Goal: Task Accomplishment & Management: Use online tool/utility

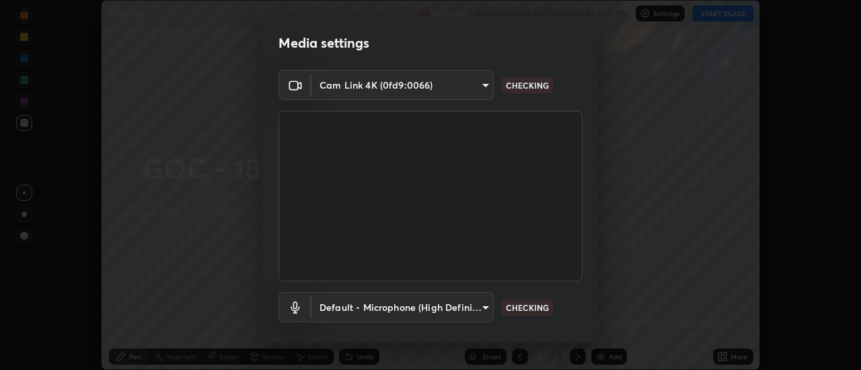
scroll to position [71, 0]
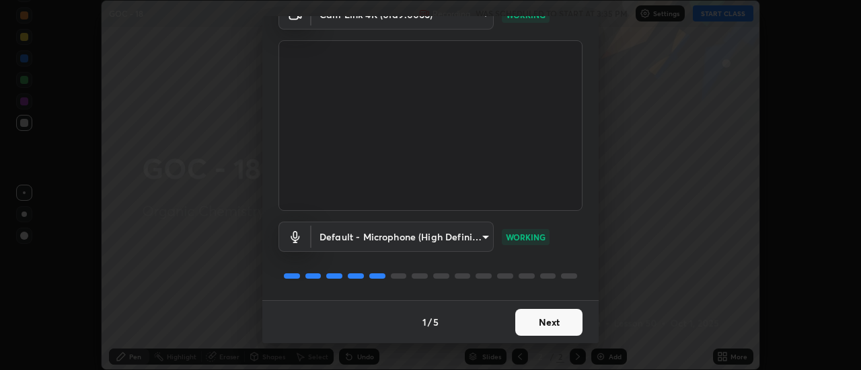
click at [547, 322] on button "Next" at bounding box center [548, 322] width 67 height 27
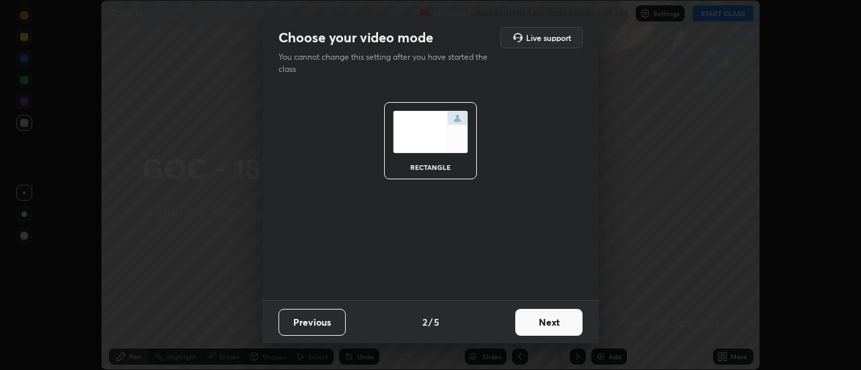
click at [560, 327] on button "Next" at bounding box center [548, 322] width 67 height 27
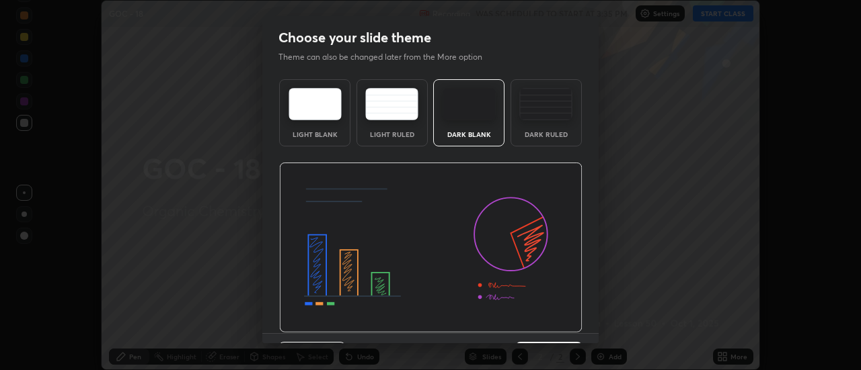
scroll to position [33, 0]
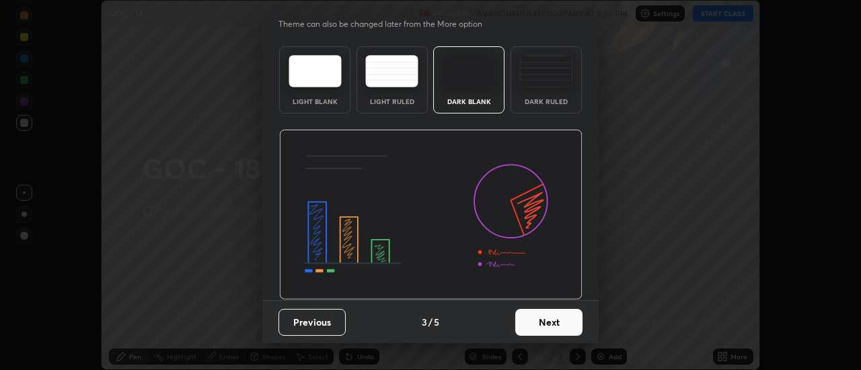
click at [553, 328] on button "Next" at bounding box center [548, 322] width 67 height 27
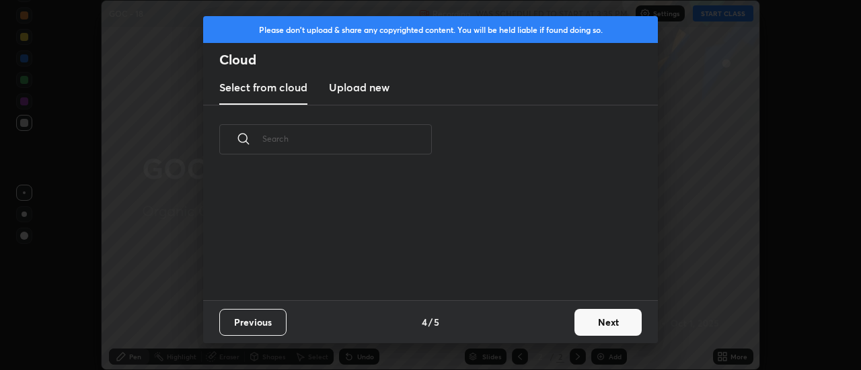
scroll to position [0, 0]
click at [592, 326] on button "Next" at bounding box center [607, 322] width 67 height 27
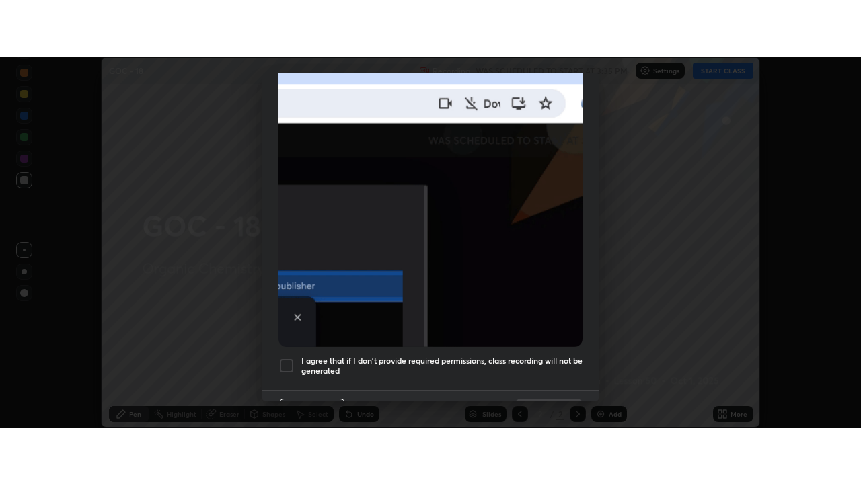
scroll to position [345, 0]
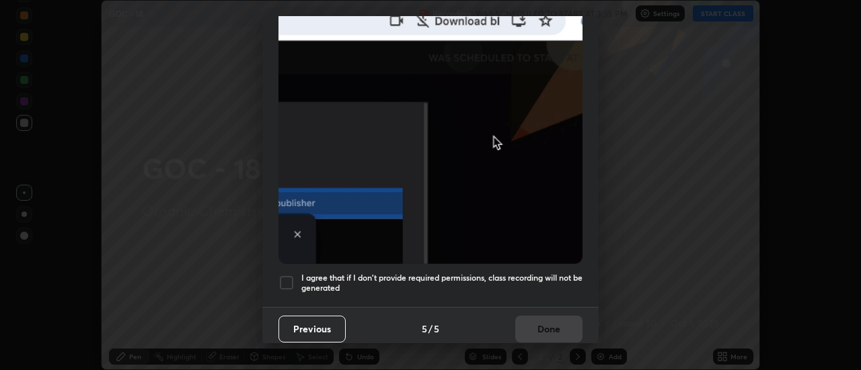
click at [287, 276] on div at bounding box center [286, 283] width 16 height 16
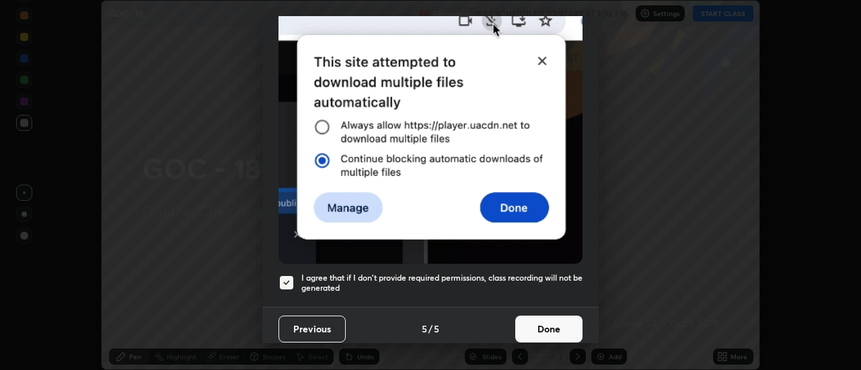
click at [545, 321] on button "Done" at bounding box center [548, 329] width 67 height 27
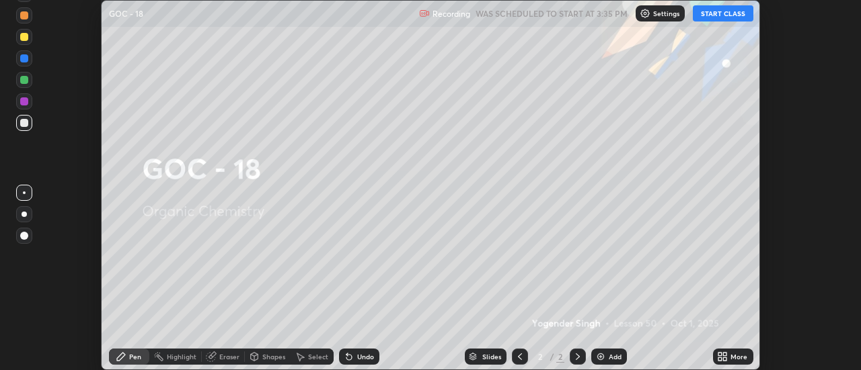
click at [722, 17] on button "START CLASS" at bounding box center [723, 13] width 61 height 16
click at [725, 356] on icon at bounding box center [722, 357] width 11 height 11
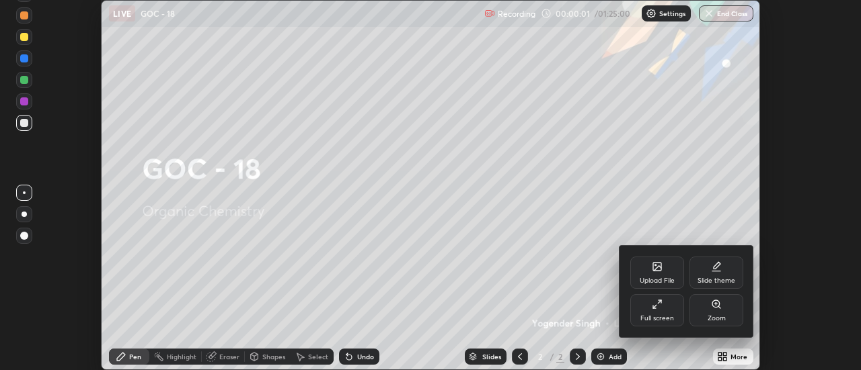
click at [727, 272] on div "Slide theme" at bounding box center [716, 273] width 54 height 32
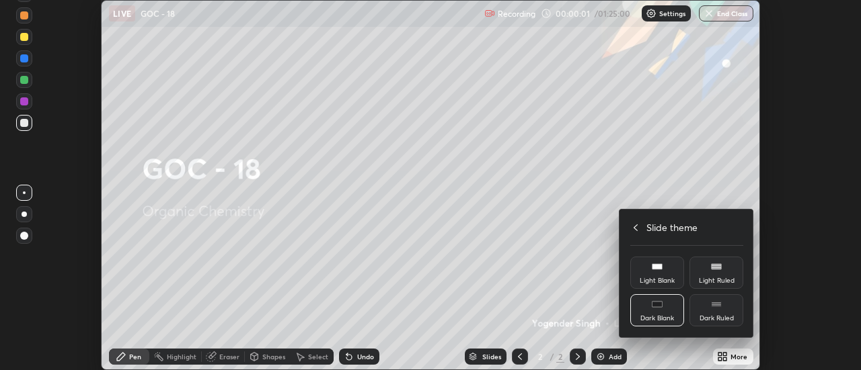
click at [731, 306] on div "Dark Ruled" at bounding box center [716, 310] width 54 height 32
click at [634, 225] on icon at bounding box center [635, 228] width 11 height 11
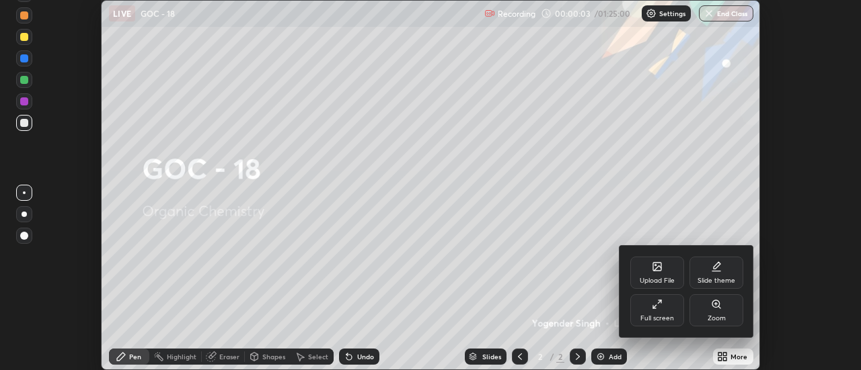
click at [656, 311] on div "Full screen" at bounding box center [657, 310] width 54 height 32
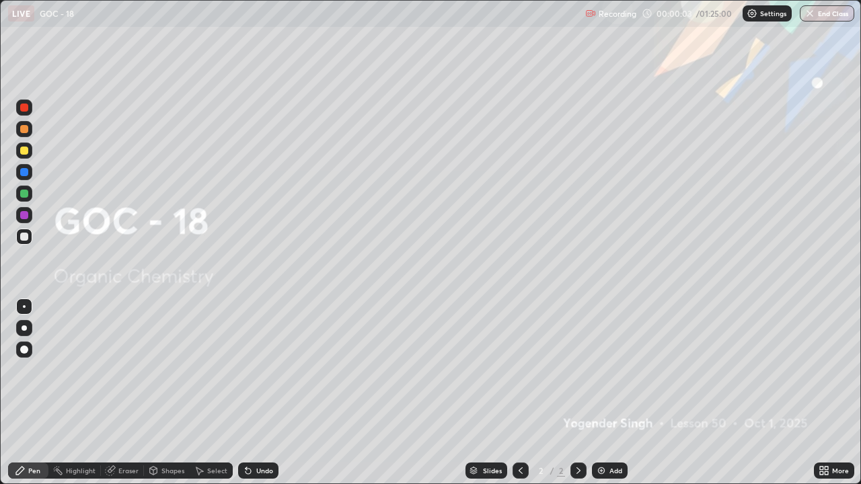
scroll to position [484, 861]
click at [611, 370] on div "Add" at bounding box center [615, 470] width 13 height 7
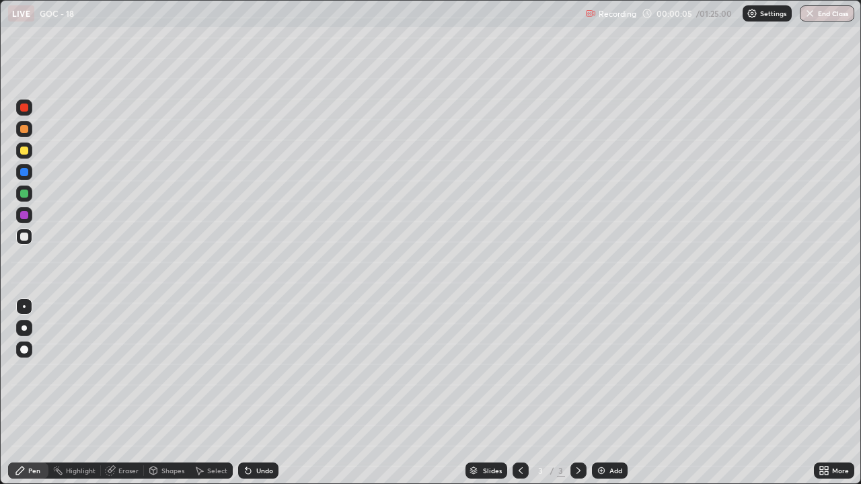
click at [24, 328] on div at bounding box center [24, 327] width 5 height 5
click at [29, 152] on div at bounding box center [24, 151] width 16 height 16
click at [28, 237] on div at bounding box center [24, 237] width 8 height 8
click at [24, 154] on div at bounding box center [24, 151] width 8 height 8
click at [26, 239] on div at bounding box center [24, 237] width 8 height 8
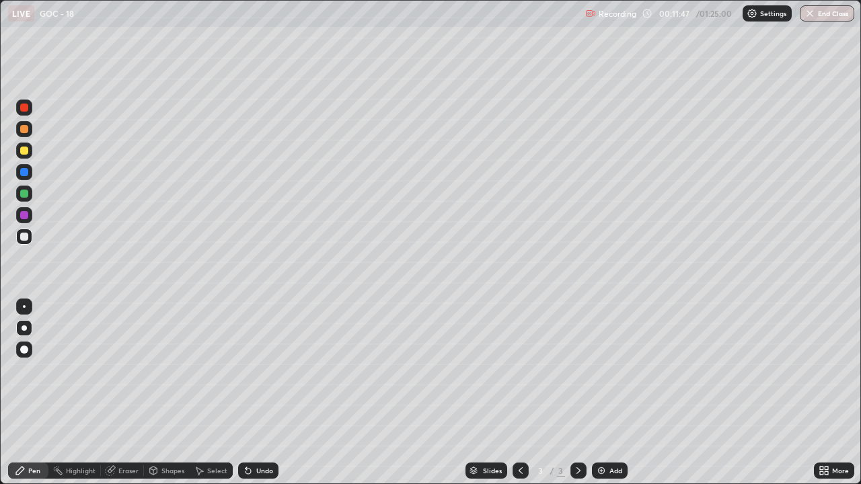
click at [596, 370] on img at bounding box center [601, 470] width 11 height 11
click at [24, 110] on div at bounding box center [24, 108] width 8 height 8
click at [25, 242] on div at bounding box center [24, 237] width 16 height 16
click at [201, 370] on icon at bounding box center [199, 471] width 7 height 8
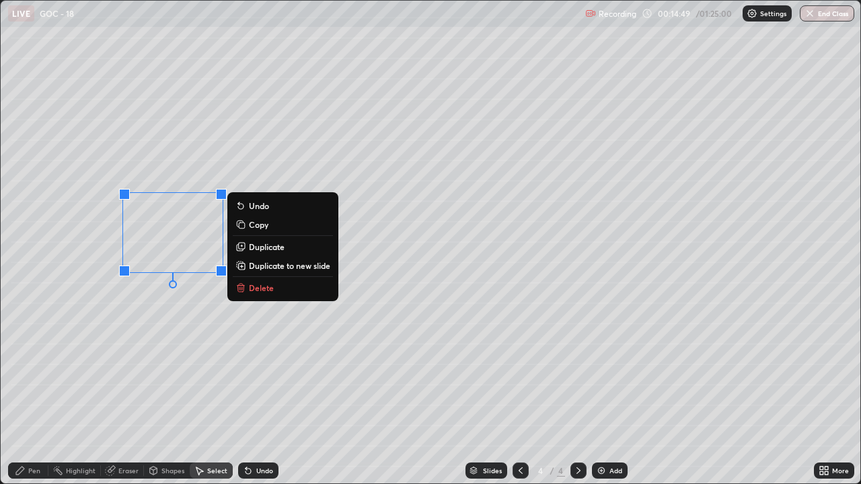
click at [242, 286] on icon at bounding box center [240, 286] width 7 height 0
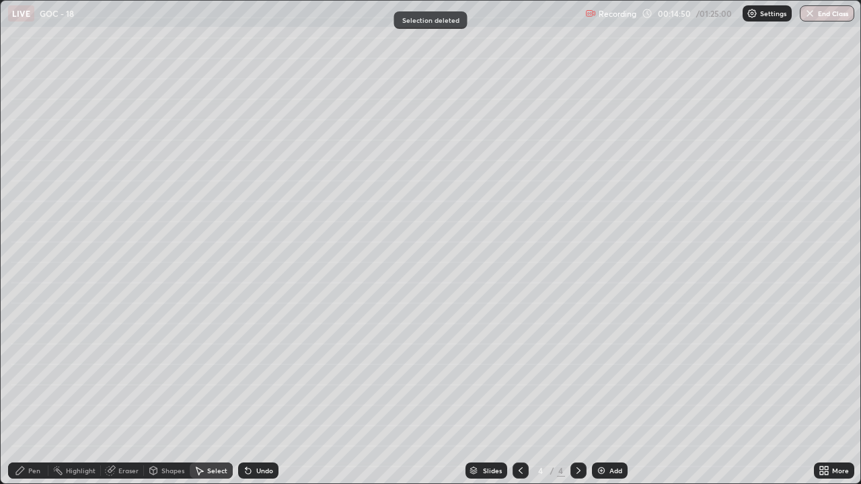
click at [26, 370] on icon at bounding box center [20, 470] width 11 height 11
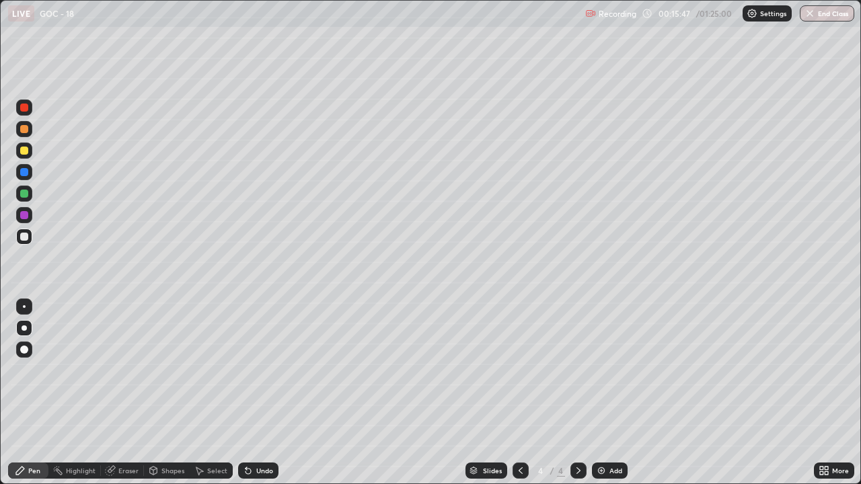
click at [251, 370] on icon at bounding box center [248, 470] width 11 height 11
click at [242, 370] on div "Undo" at bounding box center [258, 471] width 40 height 16
click at [22, 153] on div at bounding box center [24, 151] width 8 height 8
click at [118, 370] on div "Eraser" at bounding box center [128, 470] width 20 height 7
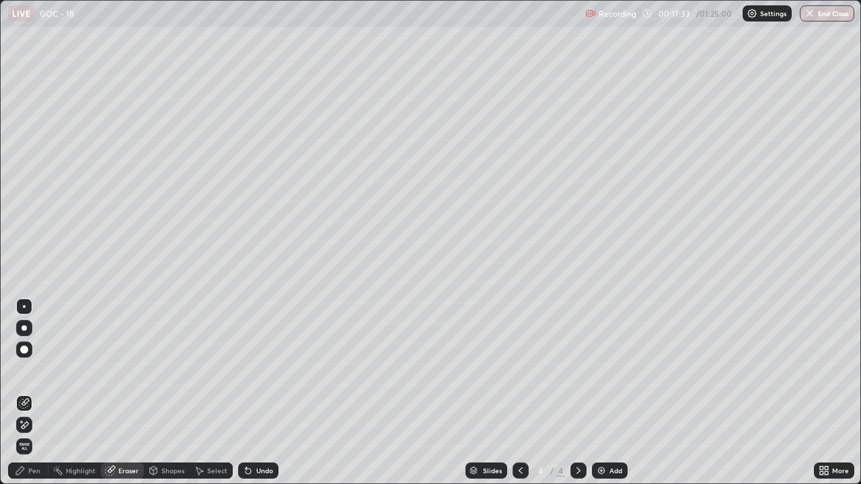
click at [22, 370] on icon at bounding box center [20, 471] width 8 height 8
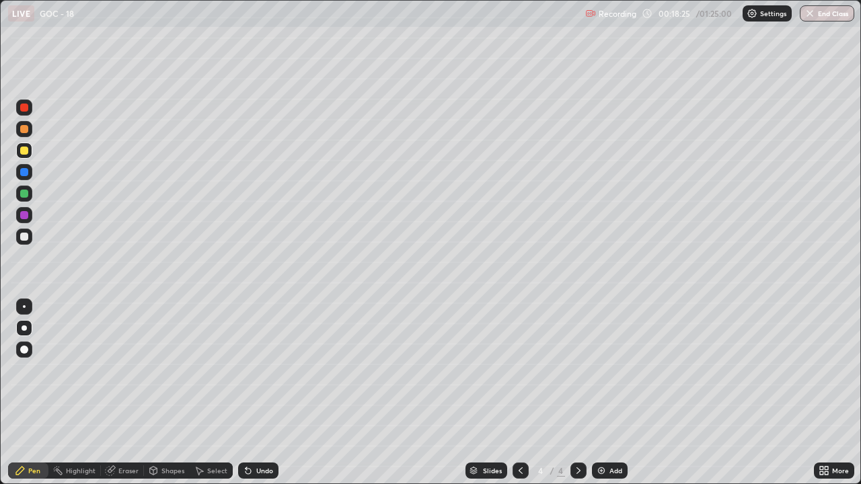
click at [24, 237] on div at bounding box center [24, 237] width 8 height 8
click at [24, 149] on div at bounding box center [24, 151] width 8 height 8
click at [251, 370] on icon at bounding box center [248, 470] width 11 height 11
click at [30, 237] on div at bounding box center [24, 237] width 16 height 16
click at [25, 132] on div at bounding box center [24, 129] width 8 height 8
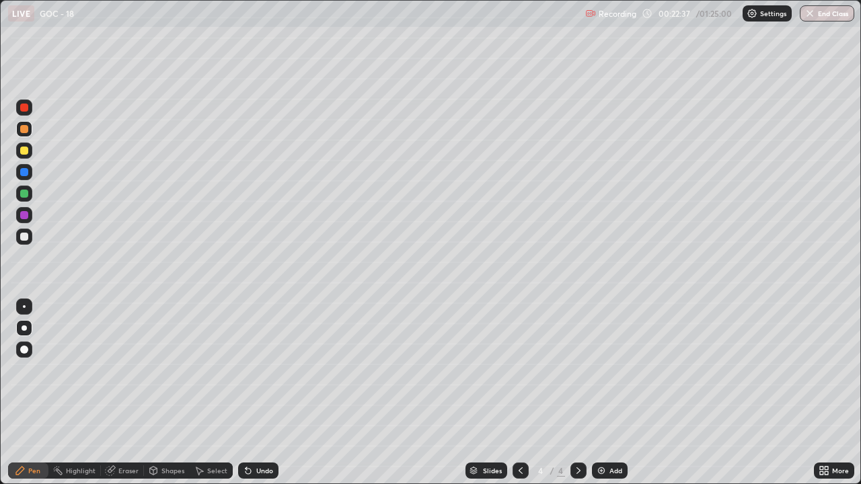
click at [24, 151] on div at bounding box center [24, 151] width 8 height 8
click at [573, 370] on icon at bounding box center [578, 470] width 11 height 11
click at [596, 370] on img at bounding box center [601, 470] width 11 height 11
click at [24, 237] on div at bounding box center [24, 237] width 8 height 8
click at [256, 370] on div "Undo" at bounding box center [264, 470] width 17 height 7
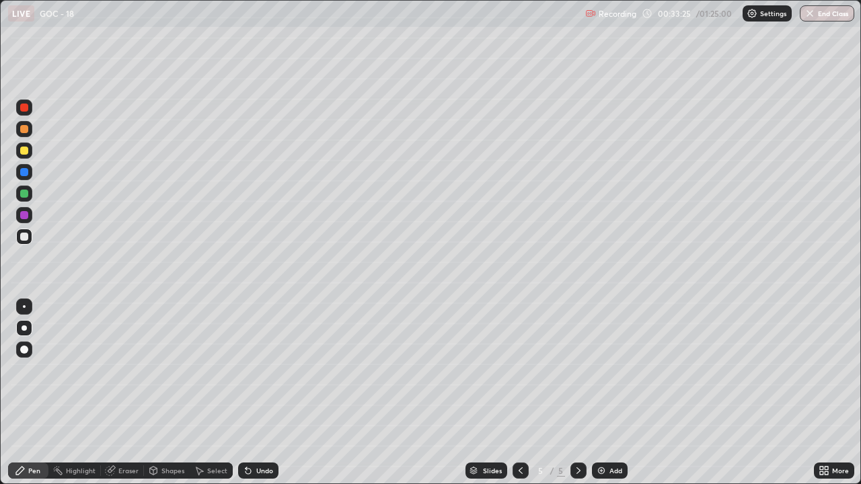
click at [24, 151] on div at bounding box center [24, 151] width 8 height 8
click at [30, 237] on div at bounding box center [24, 237] width 16 height 16
click at [26, 196] on div at bounding box center [24, 194] width 8 height 8
click at [24, 110] on div at bounding box center [24, 108] width 8 height 8
click at [26, 239] on div at bounding box center [24, 237] width 8 height 8
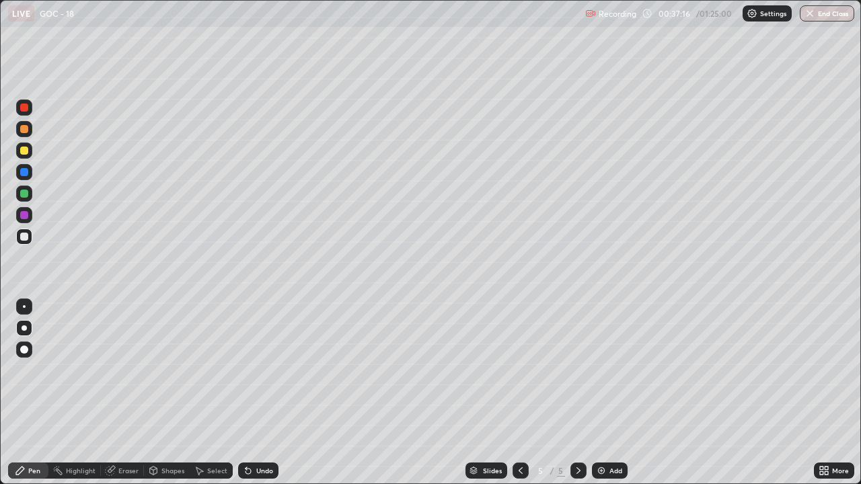
click at [27, 149] on div at bounding box center [24, 151] width 8 height 8
click at [26, 239] on div at bounding box center [24, 237] width 8 height 8
click at [20, 129] on div at bounding box center [24, 129] width 8 height 8
click at [518, 370] on icon at bounding box center [520, 470] width 11 height 11
click at [577, 370] on icon at bounding box center [578, 470] width 11 height 11
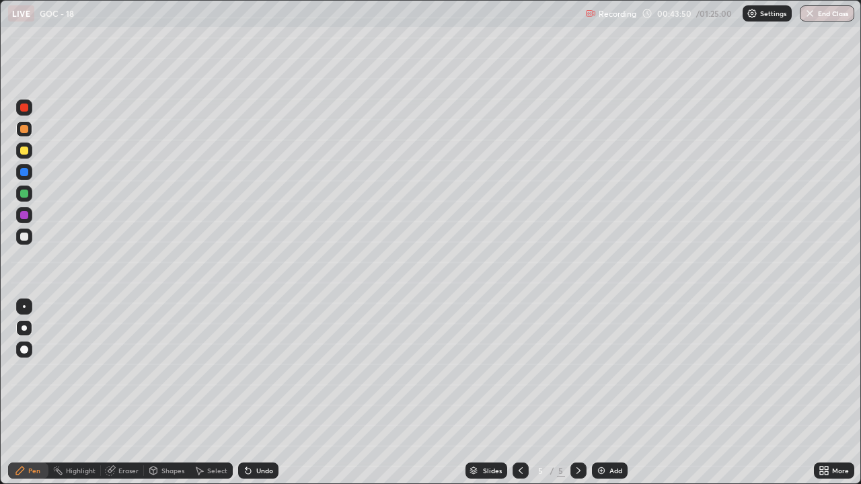
click at [26, 237] on div at bounding box center [24, 237] width 8 height 8
click at [26, 152] on div at bounding box center [24, 151] width 8 height 8
click at [597, 370] on img at bounding box center [601, 470] width 11 height 11
click at [25, 239] on div at bounding box center [24, 237] width 8 height 8
click at [24, 152] on div at bounding box center [24, 151] width 8 height 8
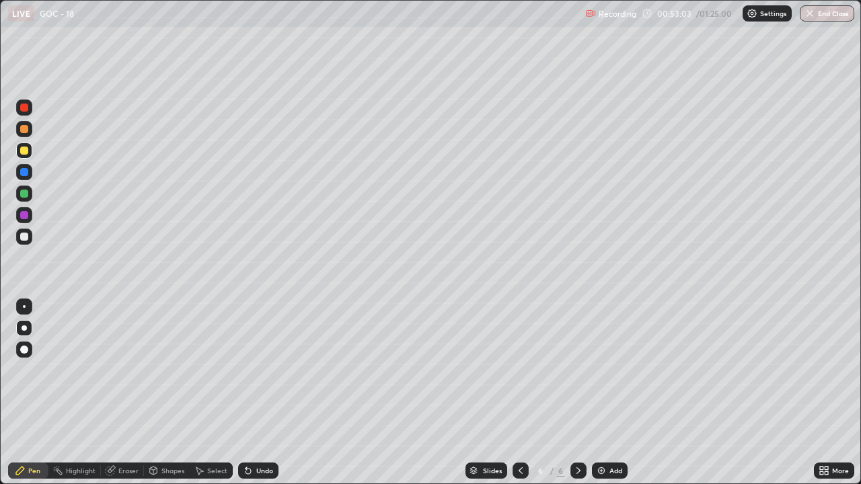
click at [519, 370] on icon at bounding box center [520, 470] width 11 height 11
click at [570, 370] on div at bounding box center [578, 471] width 16 height 16
click at [26, 129] on div at bounding box center [24, 129] width 8 height 8
click at [26, 238] on div at bounding box center [24, 237] width 8 height 8
click at [27, 214] on div at bounding box center [24, 215] width 8 height 8
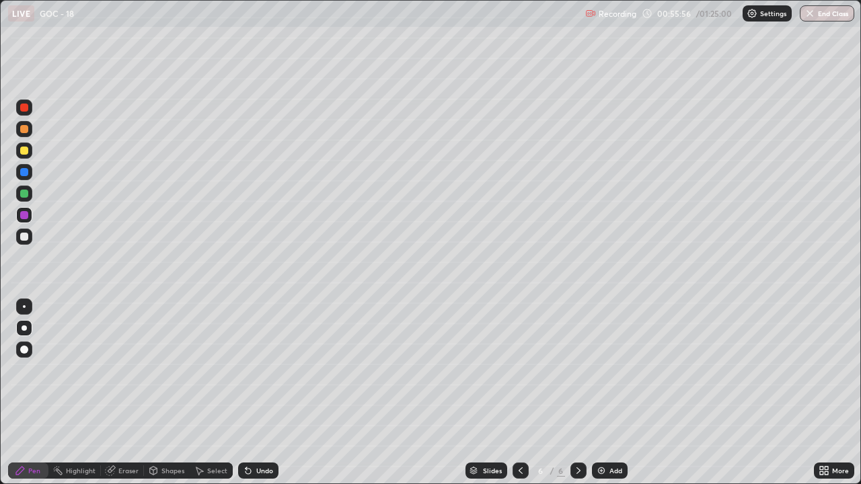
click at [27, 243] on div at bounding box center [24, 237] width 16 height 16
click at [27, 241] on div at bounding box center [24, 237] width 16 height 16
click at [257, 370] on div "Undo" at bounding box center [264, 470] width 17 height 7
click at [22, 151] on div at bounding box center [24, 151] width 8 height 8
click at [25, 130] on div at bounding box center [24, 129] width 8 height 8
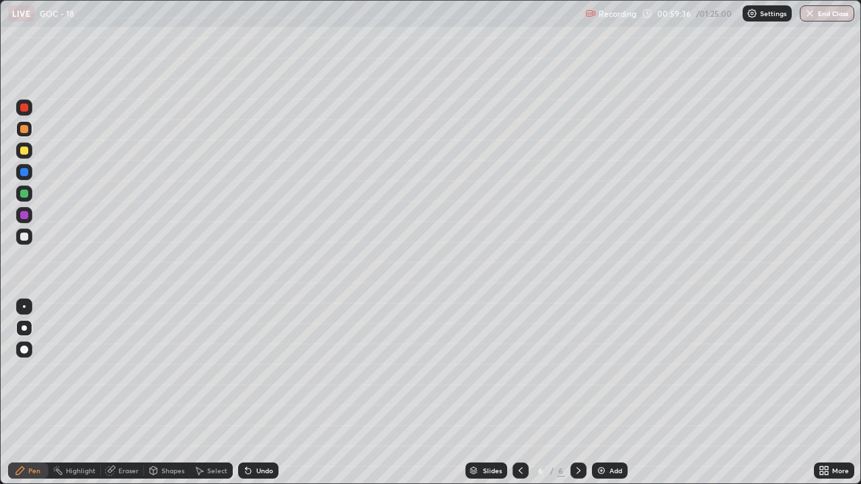
click at [258, 370] on div "Undo" at bounding box center [264, 470] width 17 height 7
click at [27, 243] on div at bounding box center [24, 237] width 16 height 16
click at [22, 151] on div at bounding box center [24, 151] width 8 height 8
click at [27, 109] on div at bounding box center [24, 108] width 8 height 8
click at [207, 370] on div "Select" at bounding box center [217, 470] width 20 height 7
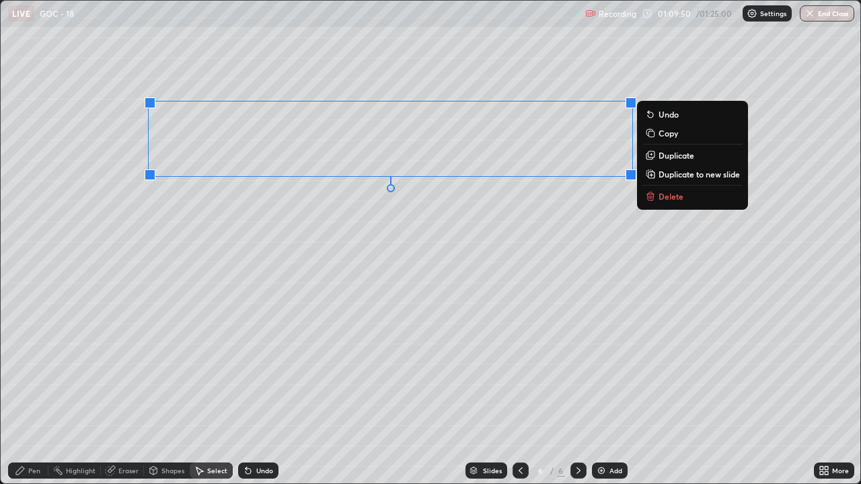
click at [649, 196] on icon at bounding box center [649, 197] width 0 height 3
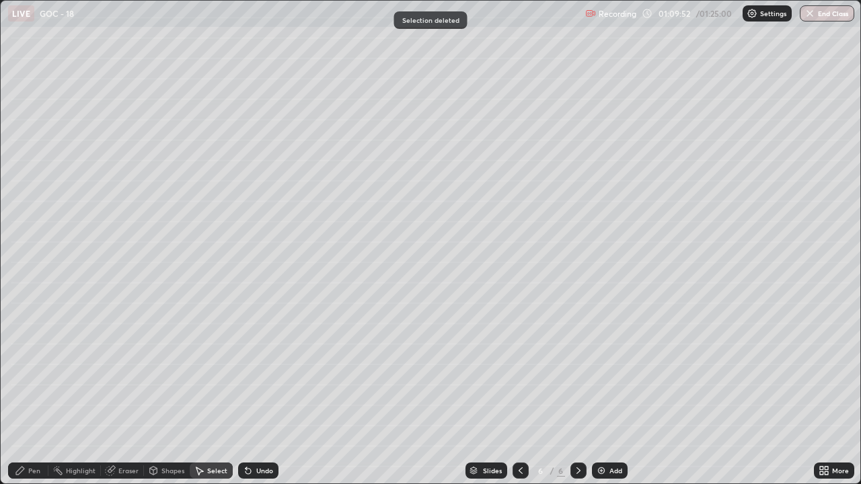
click at [29, 370] on div "Pen" at bounding box center [28, 471] width 40 height 16
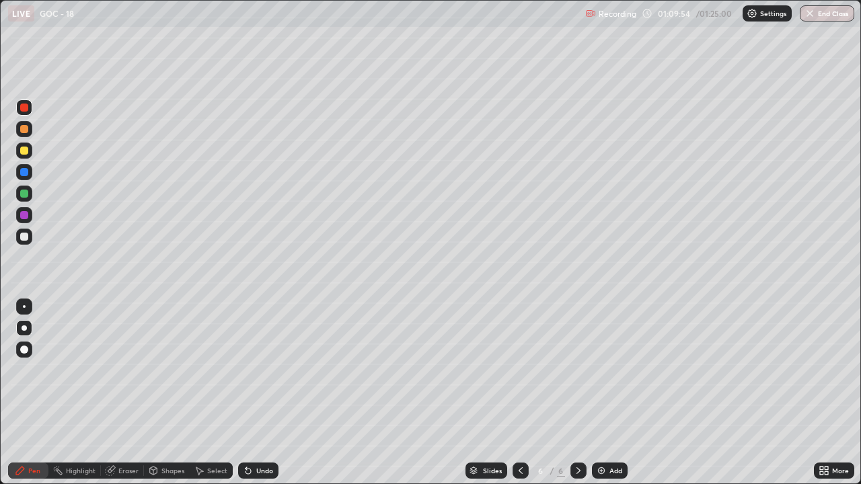
click at [28, 237] on div at bounding box center [24, 237] width 8 height 8
click at [25, 151] on div at bounding box center [24, 151] width 8 height 8
click at [210, 370] on div "Select" at bounding box center [217, 470] width 20 height 7
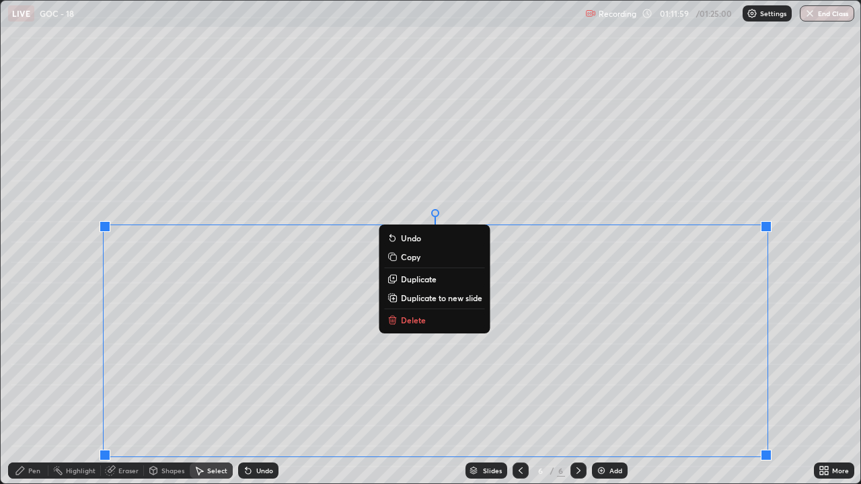
click at [417, 317] on p "Delete" at bounding box center [413, 320] width 25 height 11
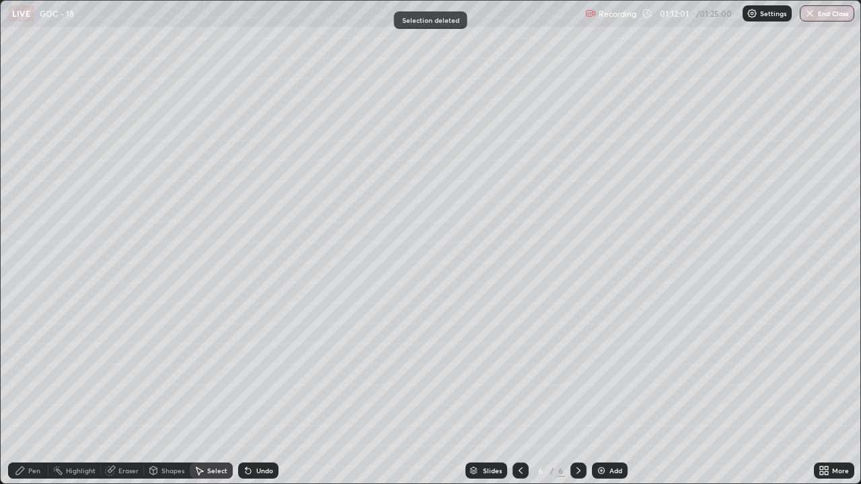
click at [22, 370] on icon at bounding box center [20, 470] width 11 height 11
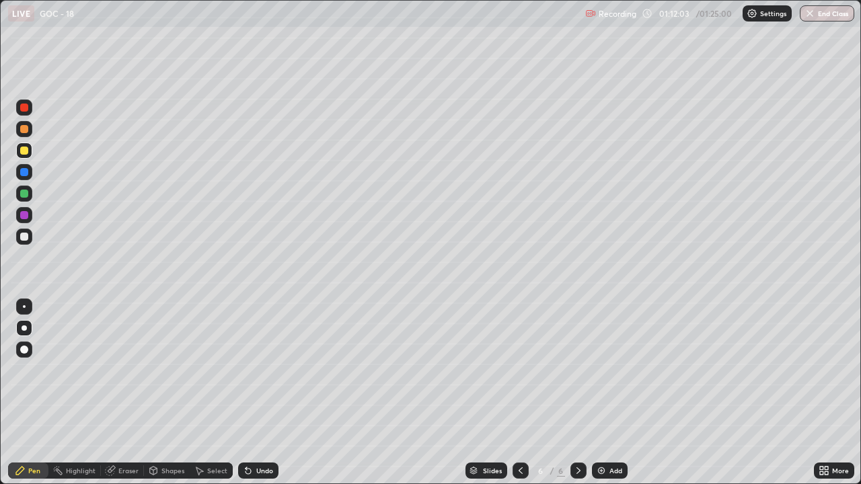
click at [26, 236] on div at bounding box center [24, 237] width 8 height 8
click at [123, 370] on div "Eraser" at bounding box center [128, 470] width 20 height 7
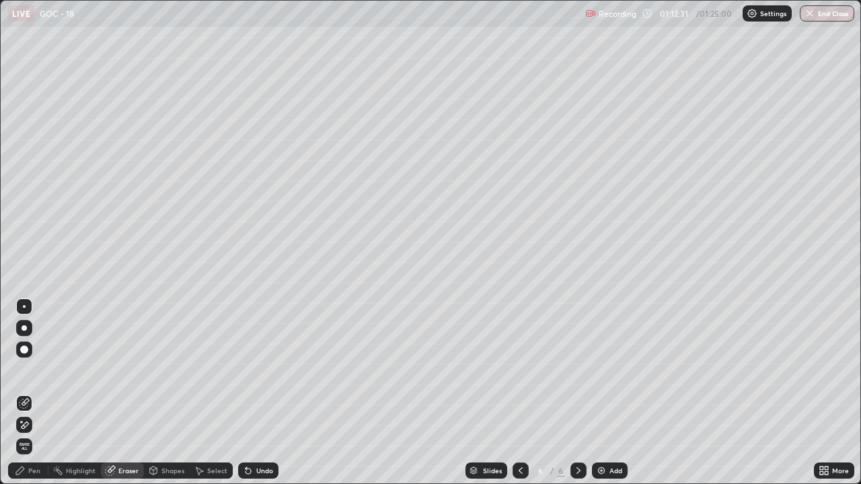
click at [31, 370] on div "Pen" at bounding box center [28, 471] width 40 height 16
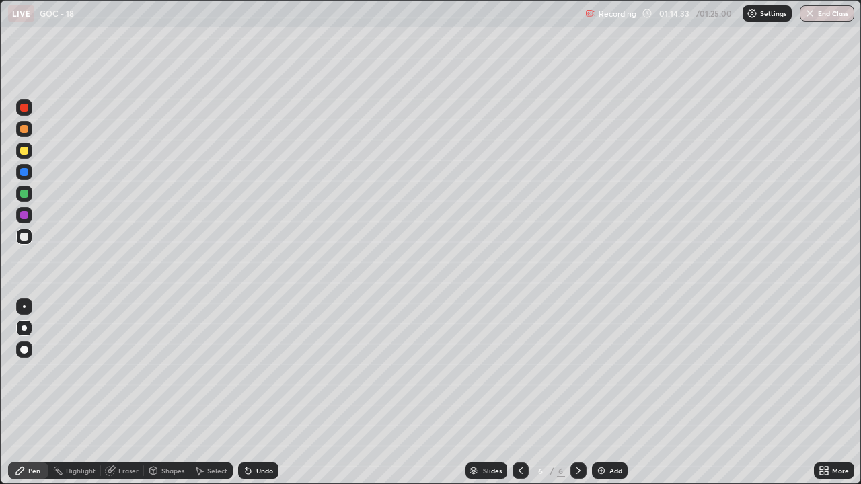
click at [261, 370] on div "Undo" at bounding box center [258, 471] width 40 height 16
click at [256, 370] on div "Undo" at bounding box center [264, 470] width 17 height 7
click at [26, 215] on div at bounding box center [24, 215] width 8 height 8
click at [25, 155] on div at bounding box center [24, 151] width 16 height 16
click at [202, 370] on icon at bounding box center [199, 470] width 11 height 11
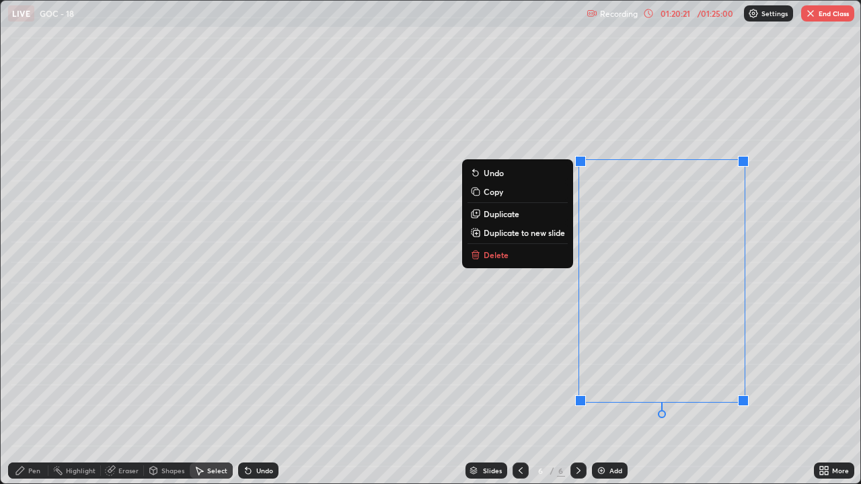
click at [500, 257] on p "Delete" at bounding box center [495, 254] width 25 height 11
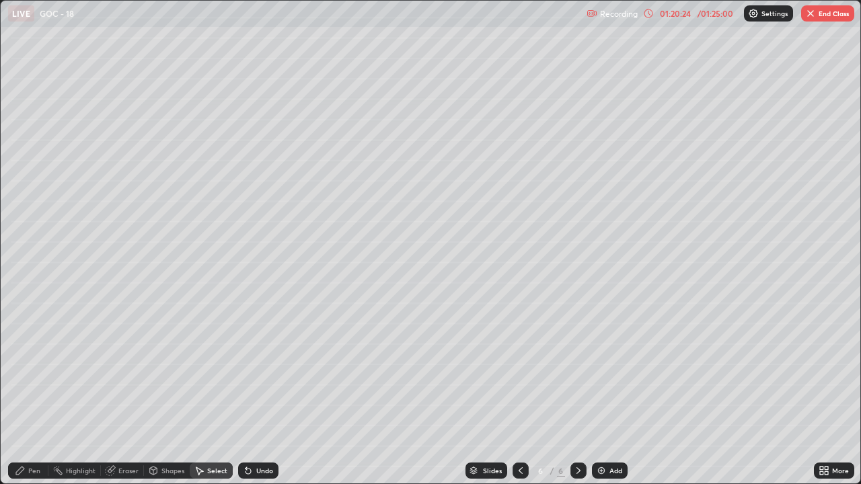
click at [30, 370] on div "Pen" at bounding box center [34, 470] width 12 height 7
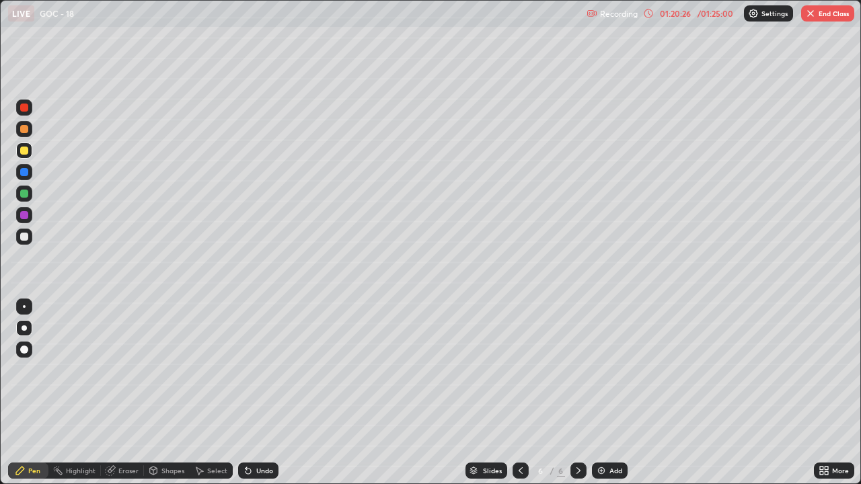
click at [28, 235] on div at bounding box center [24, 237] width 8 height 8
click at [128, 370] on div "Eraser" at bounding box center [128, 470] width 20 height 7
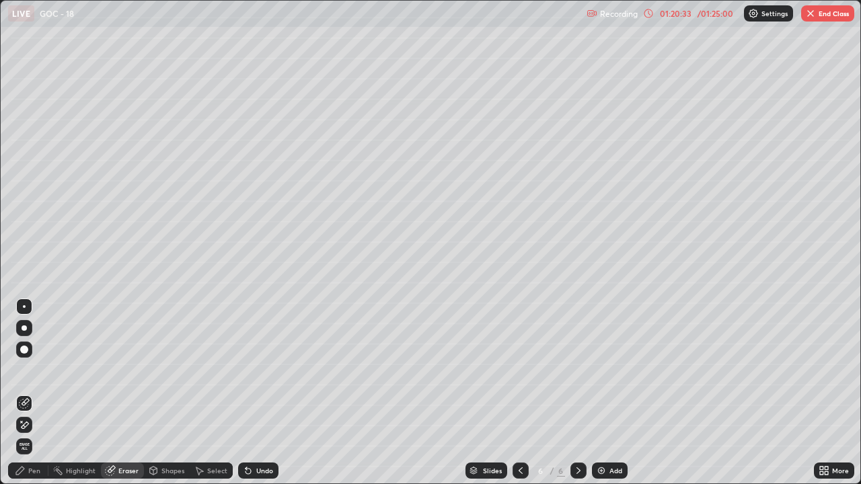
click at [36, 370] on div "Pen" at bounding box center [34, 470] width 12 height 7
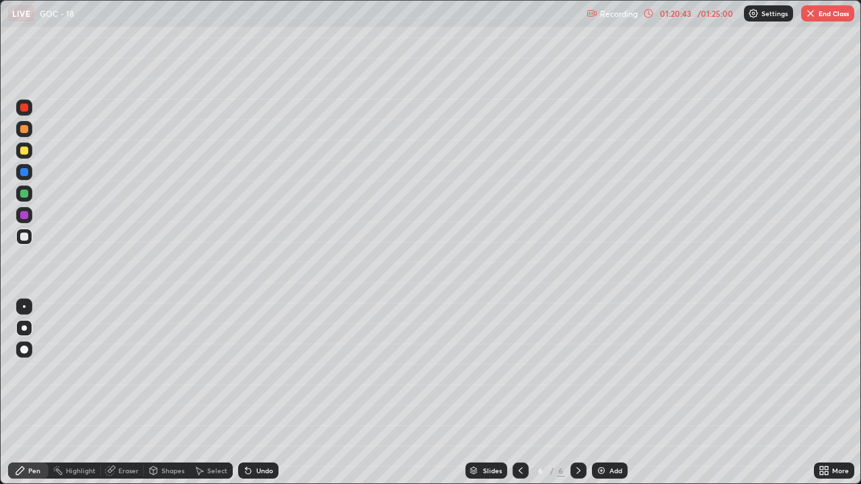
click at [255, 370] on div "Undo" at bounding box center [258, 471] width 40 height 16
click at [260, 370] on div "Undo" at bounding box center [264, 470] width 17 height 7
click at [251, 370] on div "Undo" at bounding box center [258, 471] width 40 height 16
click at [246, 370] on icon at bounding box center [247, 471] width 5 height 5
click at [264, 370] on div "Undo" at bounding box center [264, 470] width 17 height 7
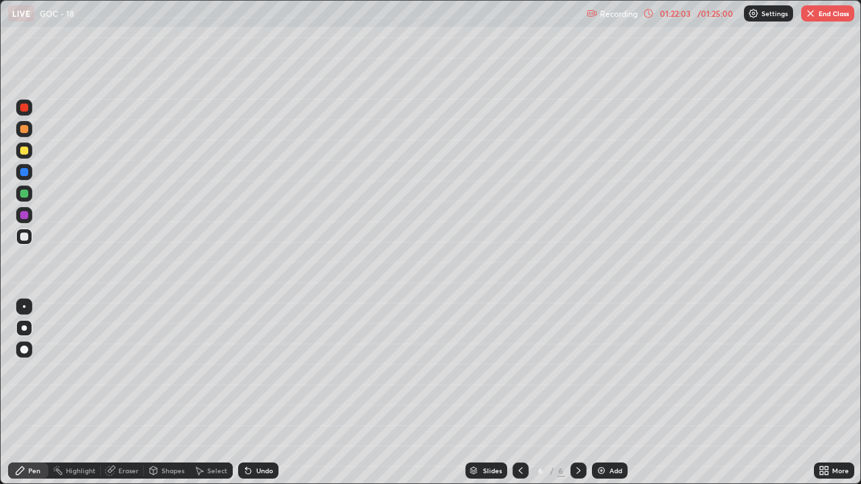
click at [22, 128] on div at bounding box center [24, 129] width 8 height 8
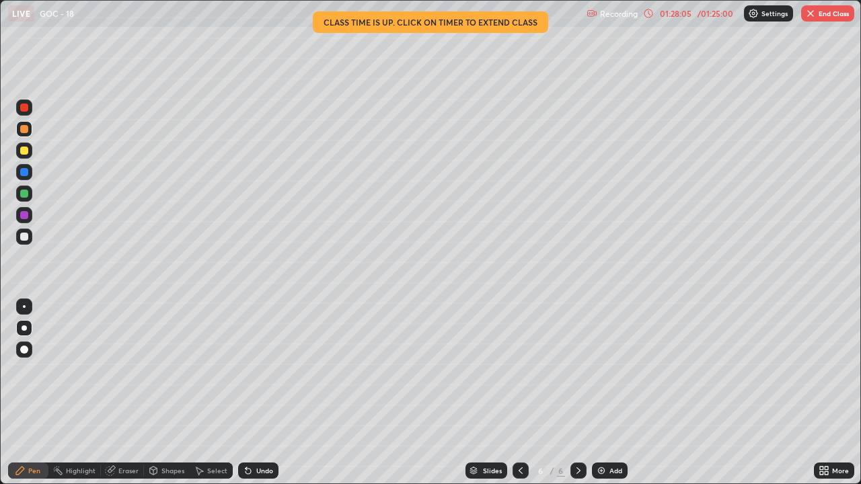
click at [820, 19] on button "End Class" at bounding box center [827, 13] width 53 height 16
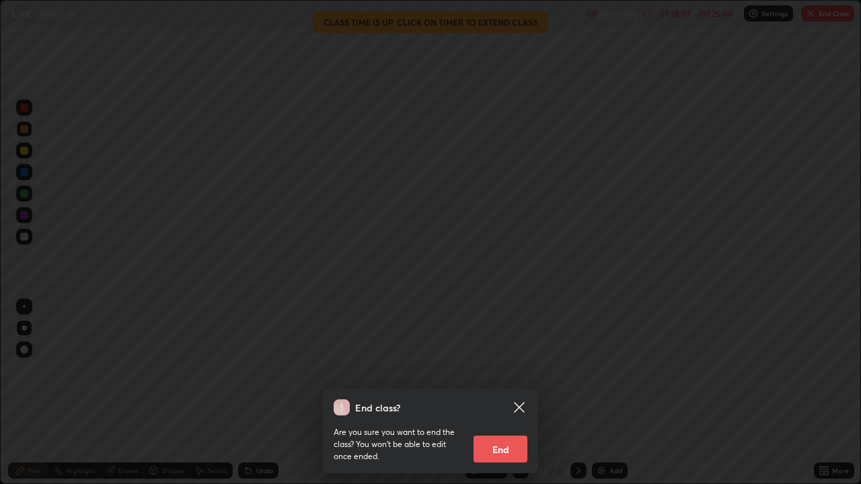
click at [493, 370] on button "End" at bounding box center [500, 449] width 54 height 27
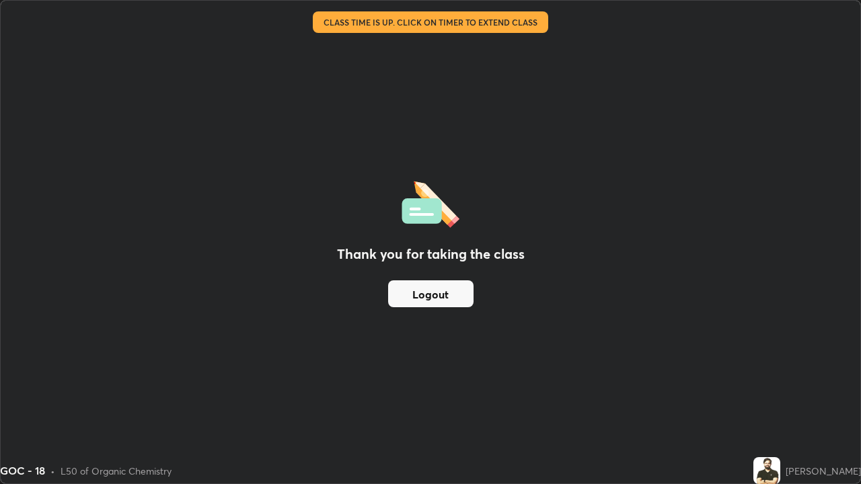
click at [442, 301] on button "Logout" at bounding box center [430, 293] width 85 height 27
click at [445, 294] on button "Logout" at bounding box center [430, 293] width 85 height 27
